Goal: Task Accomplishment & Management: Manage account settings

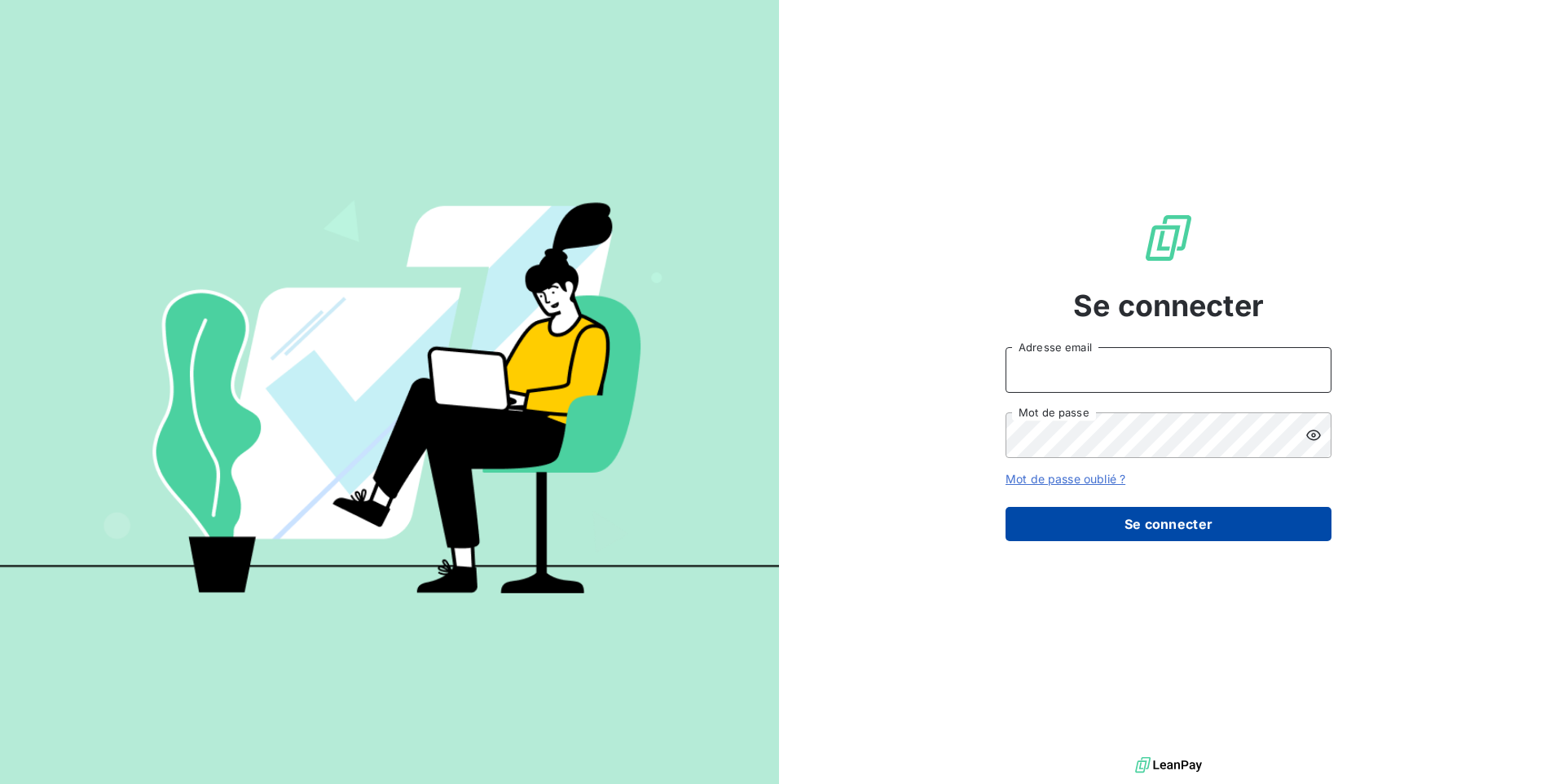
type input "[EMAIL_ADDRESS][DOMAIN_NAME]"
click at [1087, 531] on button "Se connecter" at bounding box center [1168, 524] width 326 height 34
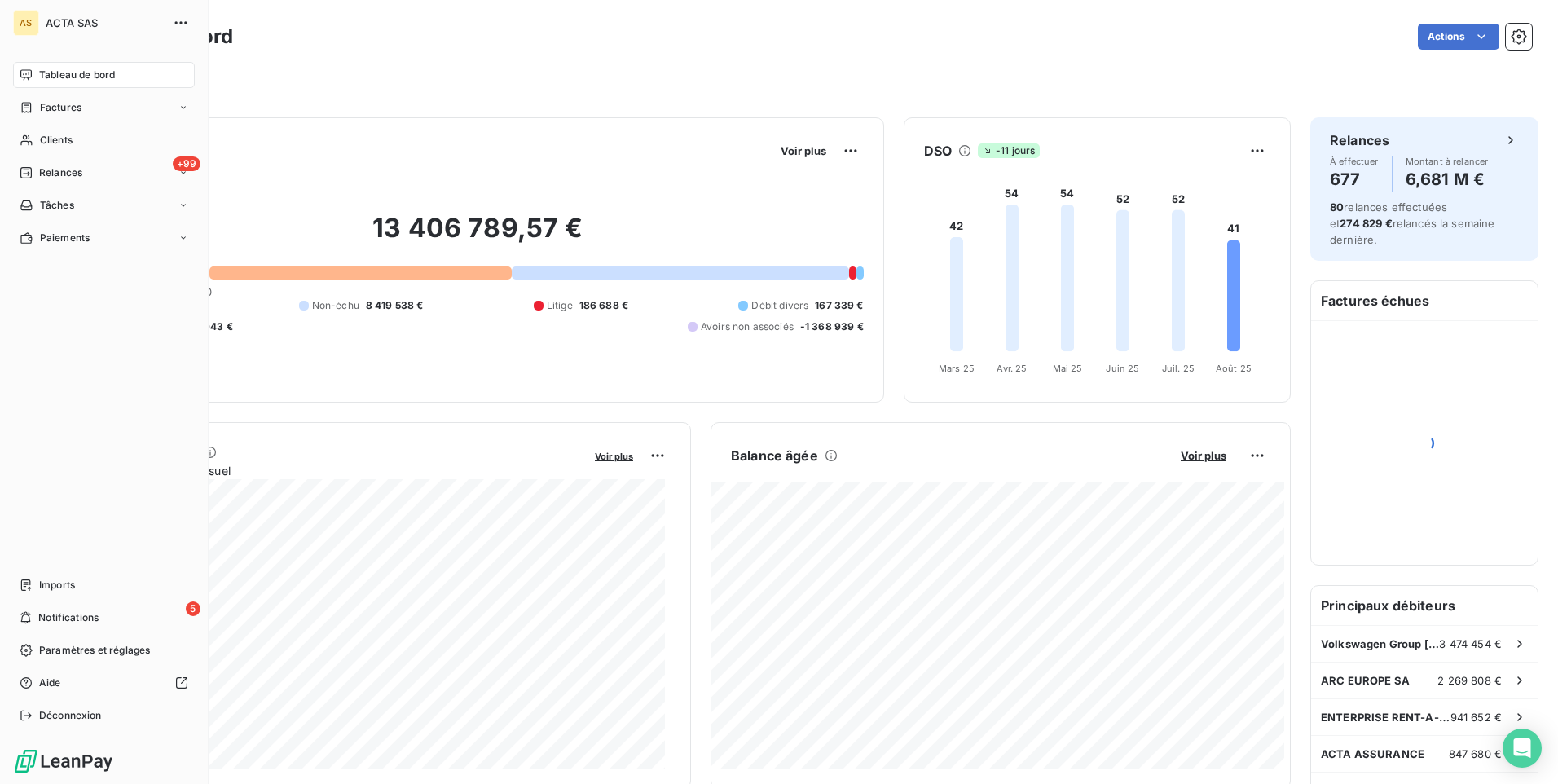
click at [43, 108] on span "Factures" at bounding box center [60, 108] width 42 height 15
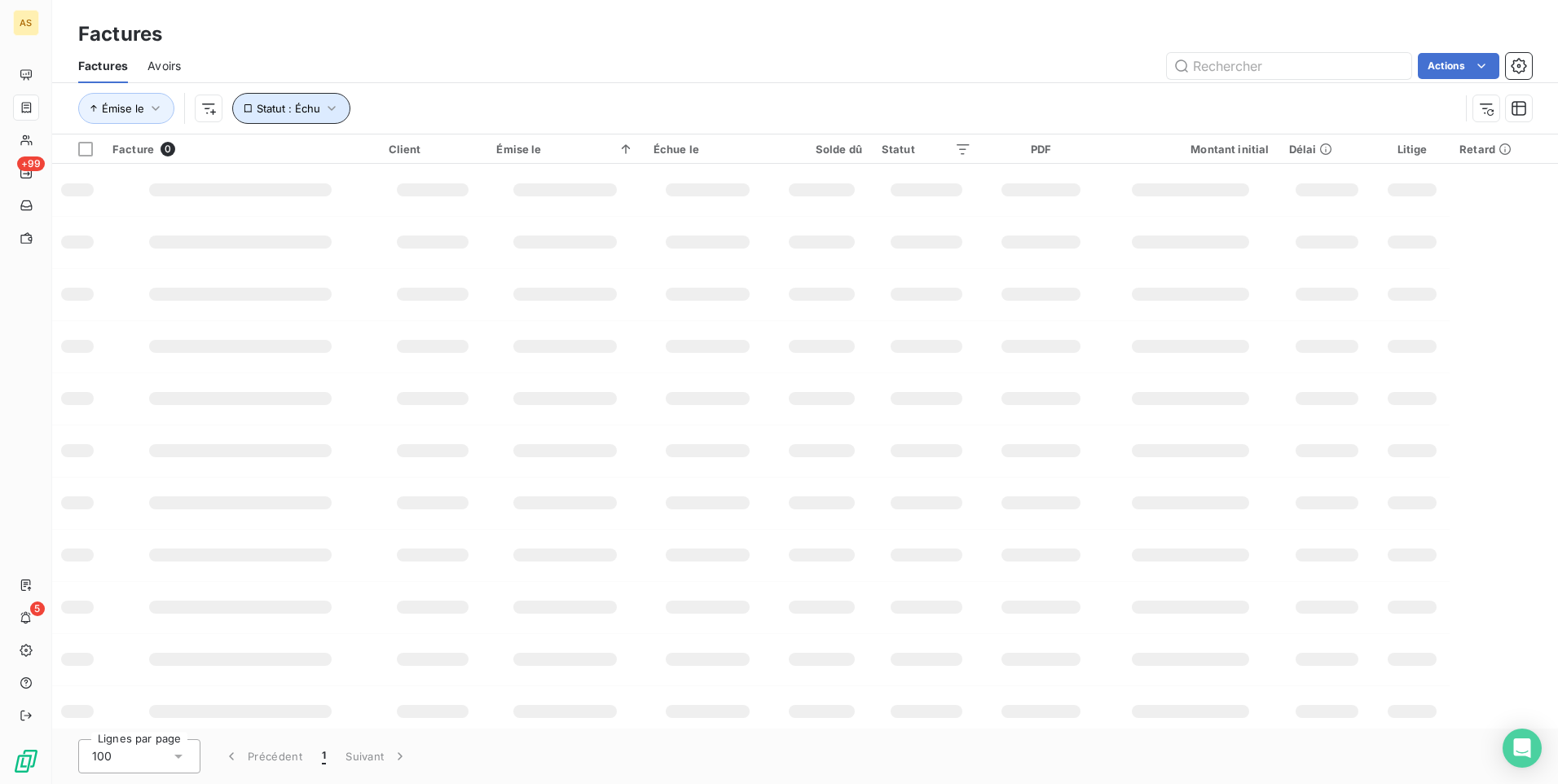
click at [324, 101] on icon "button" at bounding box center [332, 109] width 17 height 17
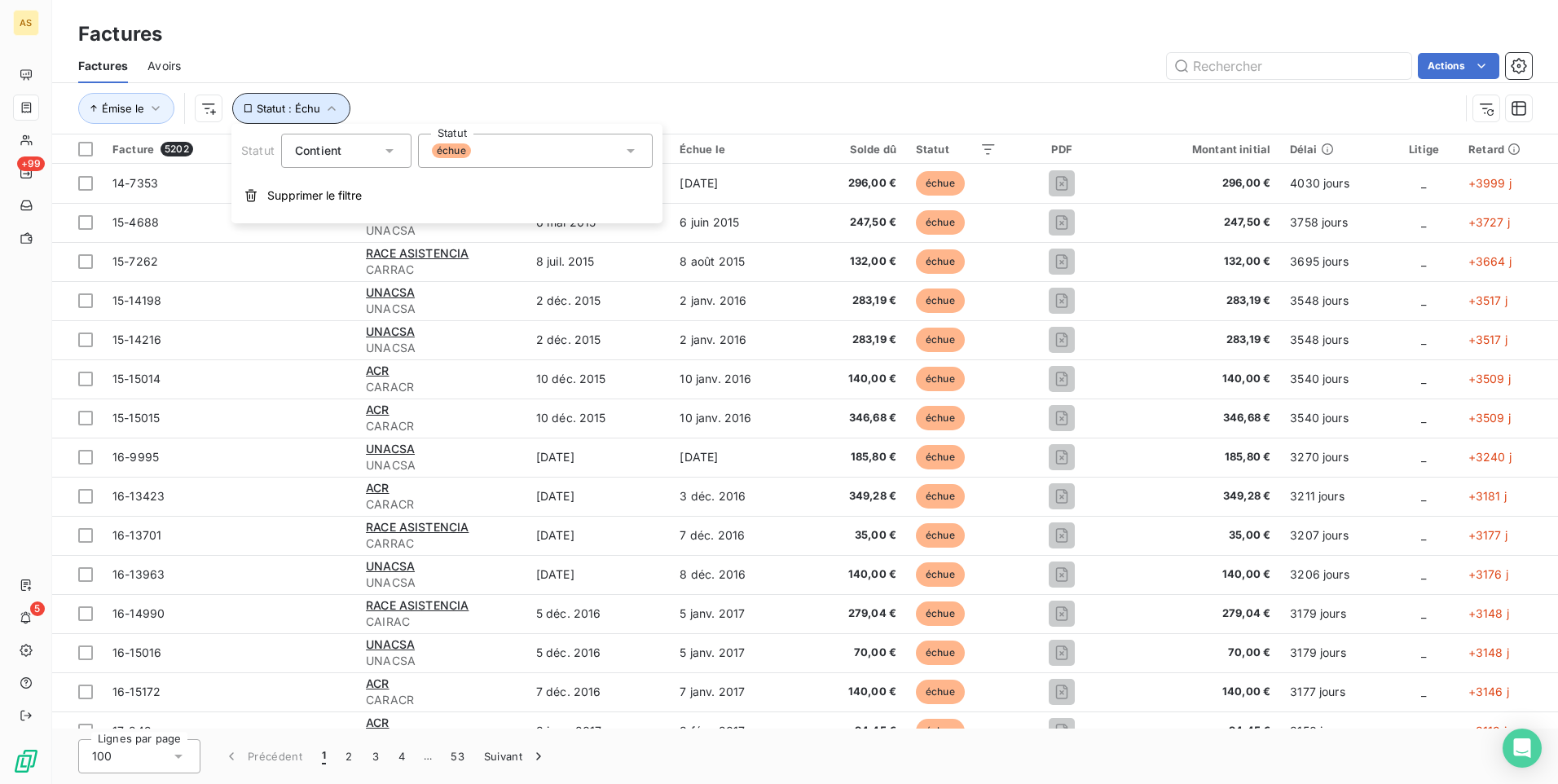
click at [331, 105] on icon "button" at bounding box center [332, 109] width 17 height 17
click at [332, 114] on icon "button" at bounding box center [332, 109] width 17 height 17
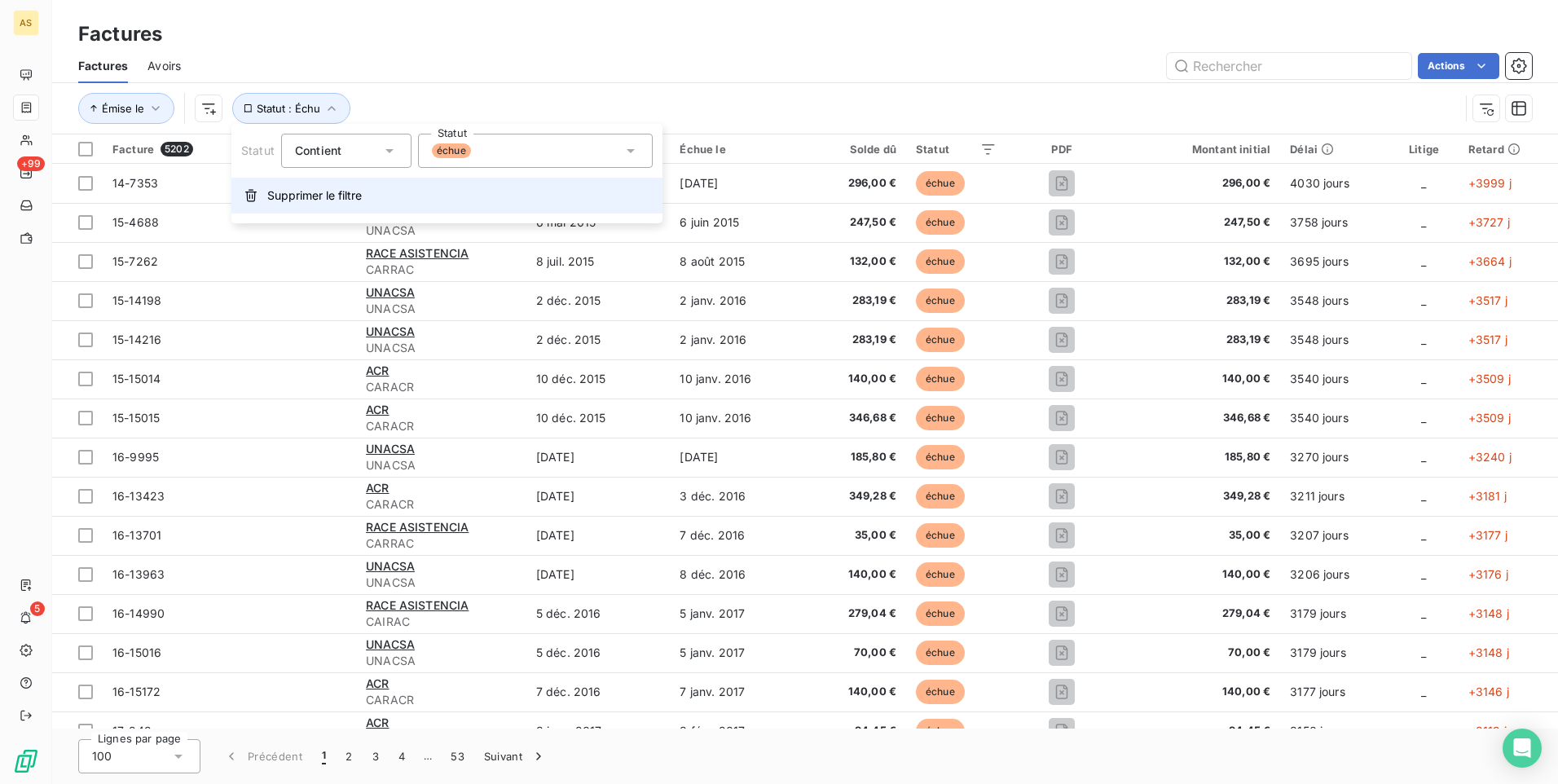
drag, startPoint x: 283, startPoint y: 194, endPoint x: 423, endPoint y: 131, distance: 153.5
click at [283, 193] on span "Supprimer le filtre" at bounding box center [314, 195] width 95 height 17
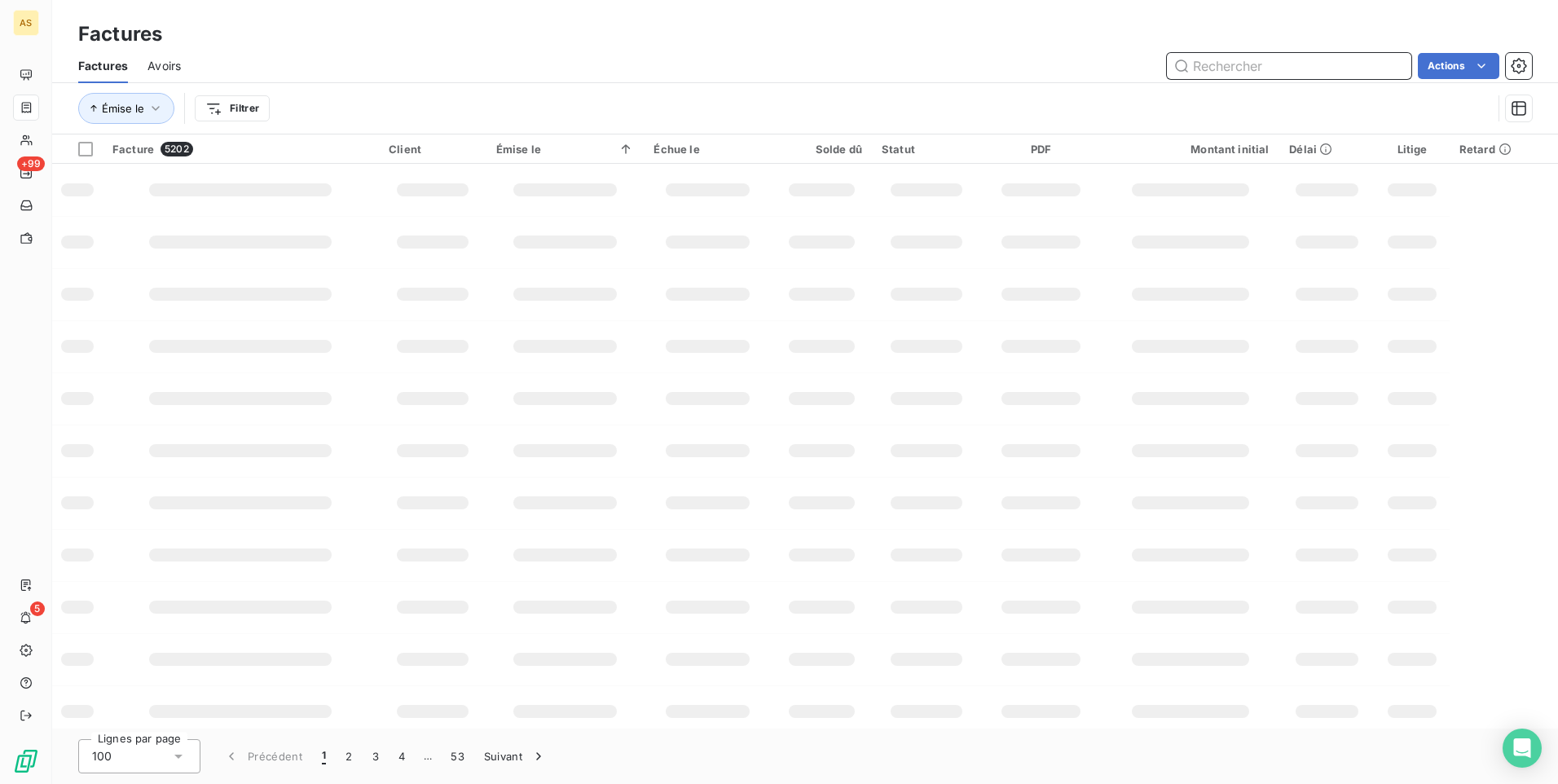
click at [1266, 63] on input "text" at bounding box center [1288, 66] width 245 height 26
click at [1298, 68] on input "25-6112" at bounding box center [1288, 66] width 245 height 26
type input "25-14901"
drag, startPoint x: 1231, startPoint y: 389, endPoint x: 1452, endPoint y: 195, distance: 294.1
click at [1243, 381] on td at bounding box center [1190, 398] width 178 height 52
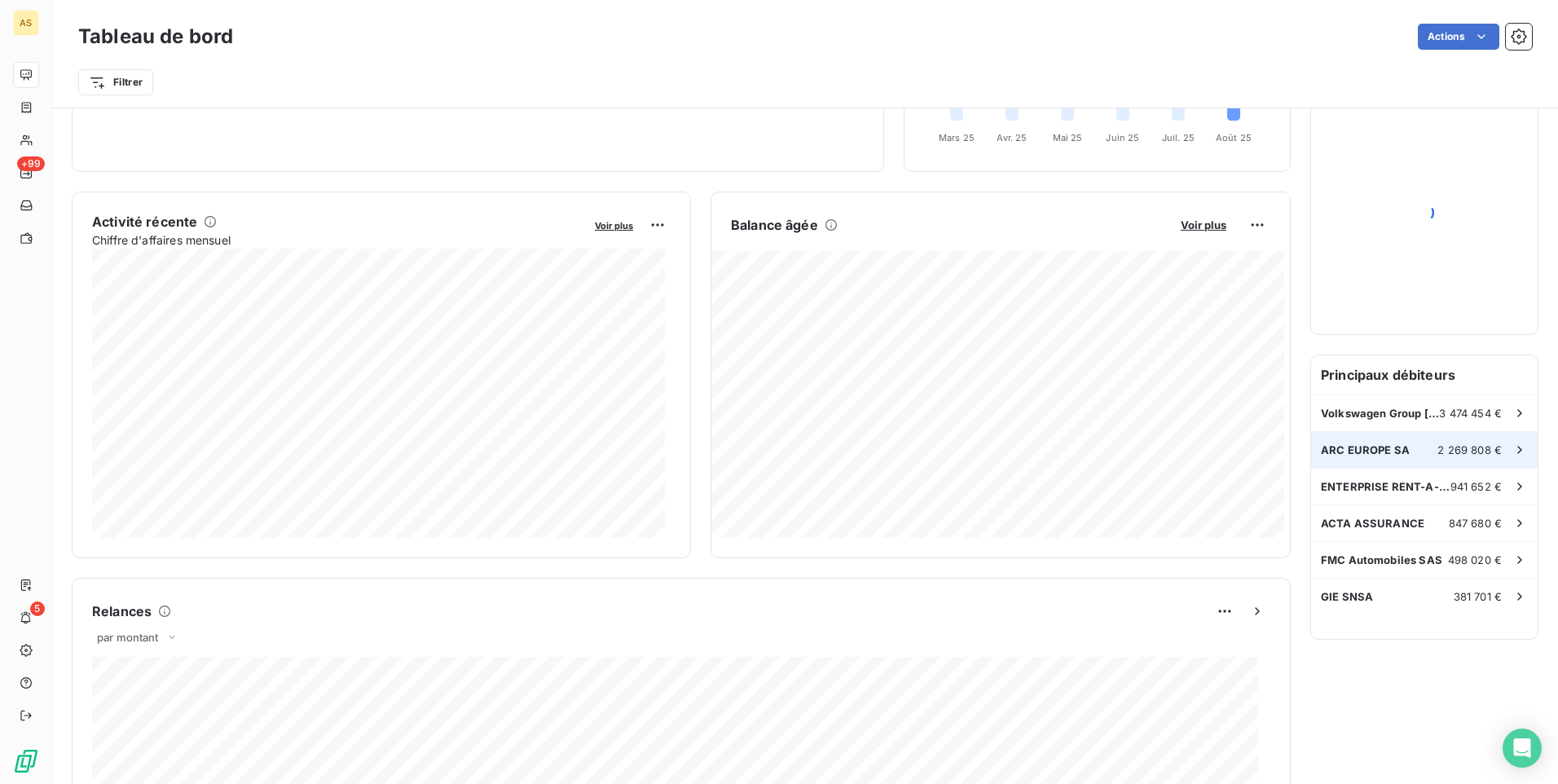
scroll to position [246, 0]
